Goal: Task Accomplishment & Management: Use online tool/utility

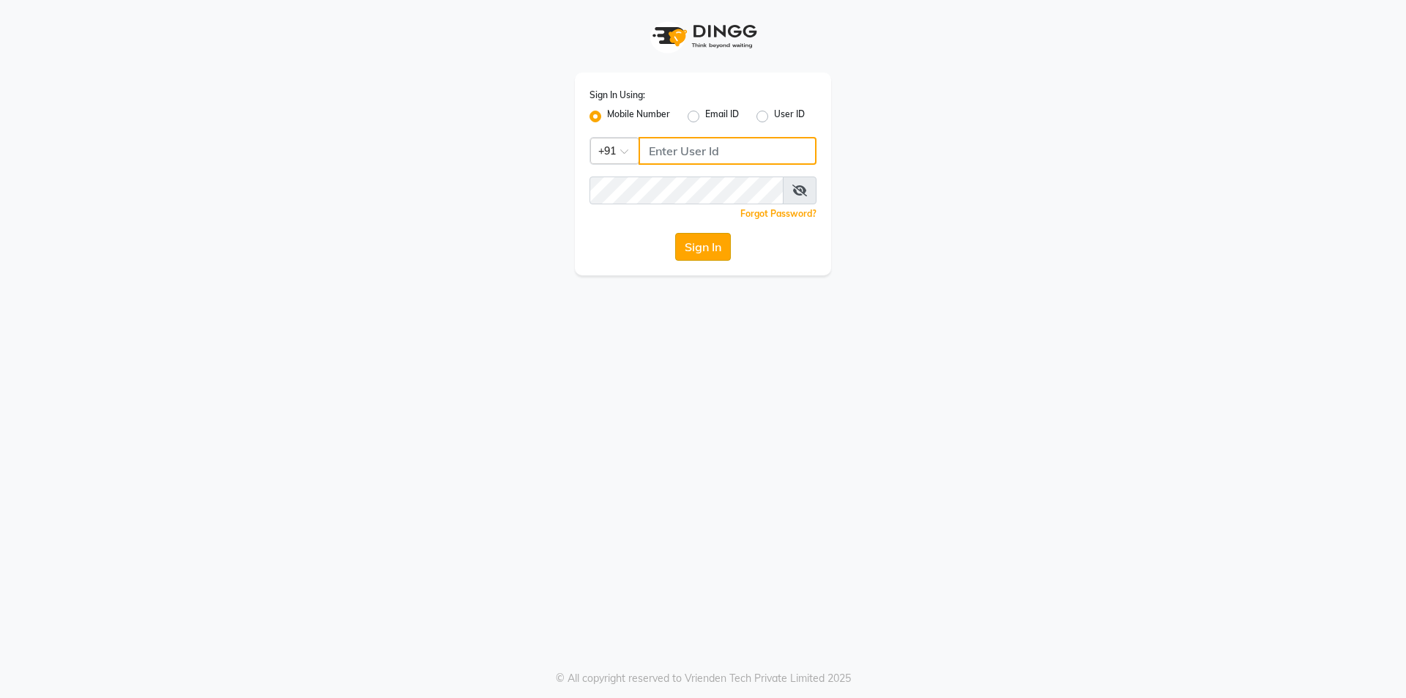
type input "9105819000"
click at [705, 240] on button "Sign In" at bounding box center [703, 247] width 56 height 28
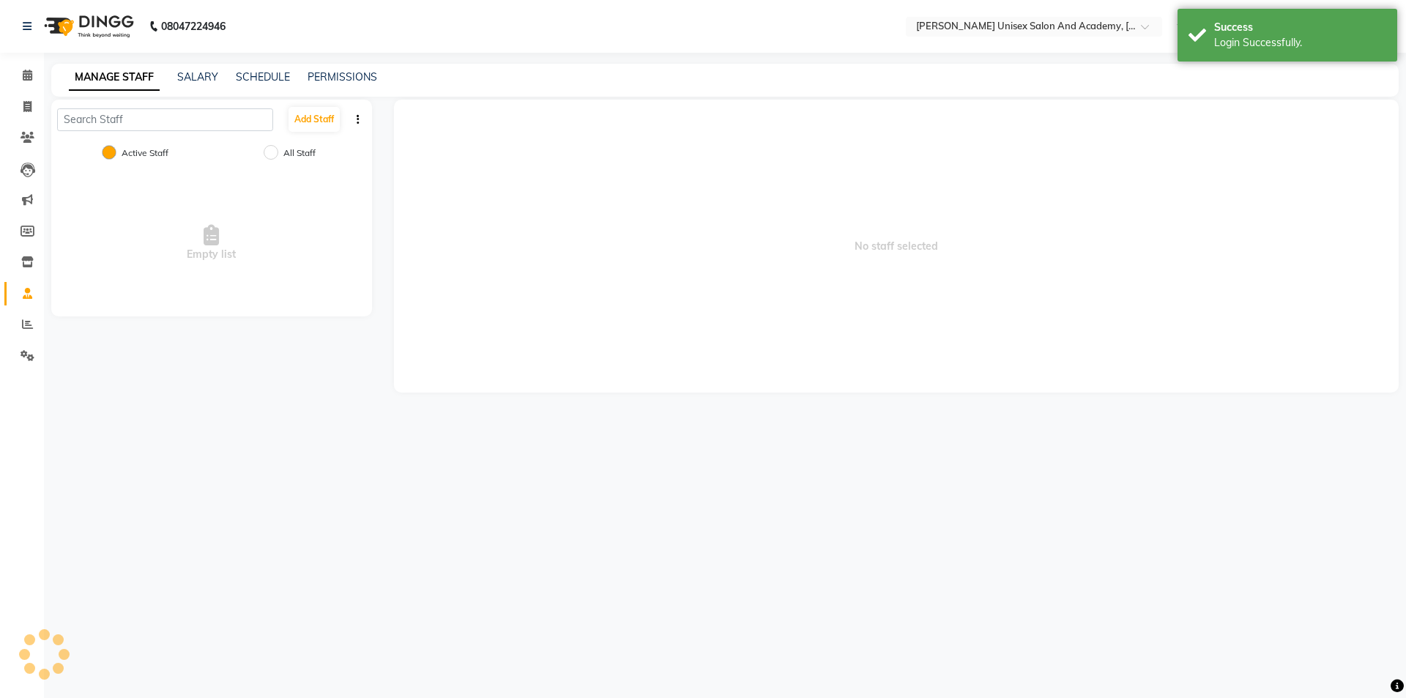
select select "en"
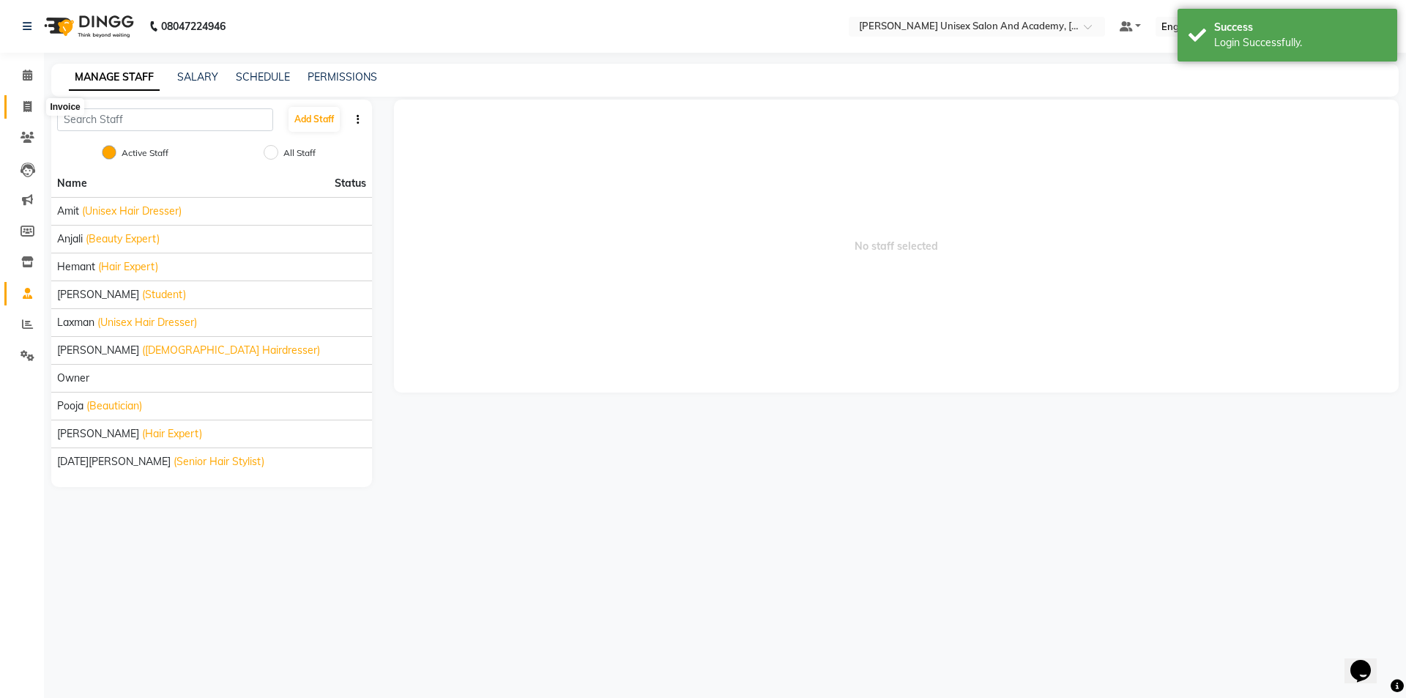
click at [26, 111] on icon at bounding box center [27, 106] width 8 height 11
select select "8060"
select select "service"
